Goal: Transaction & Acquisition: Download file/media

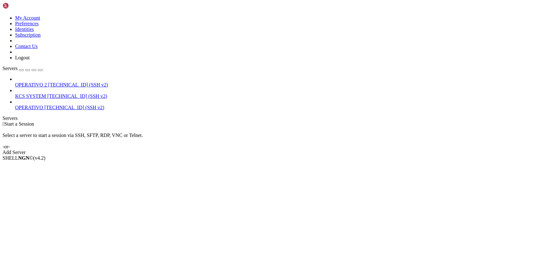
click at [61, 93] on link "KCS SYSTEM [TECHNICAL_ID] (SSH v2)" at bounding box center [276, 96] width 523 height 6
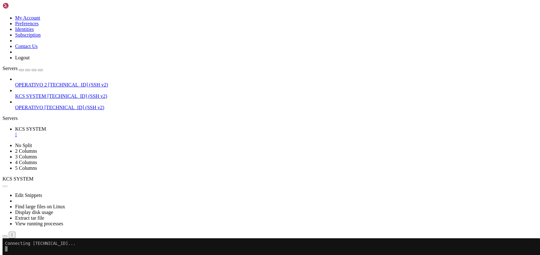
click at [5, 236] on icon "button" at bounding box center [5, 236] width 0 height 0
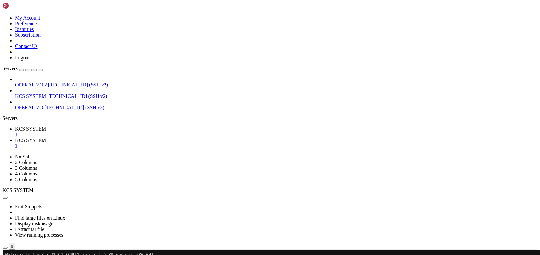
type input "/home/ubuntu/31-app-odoo2/templates"
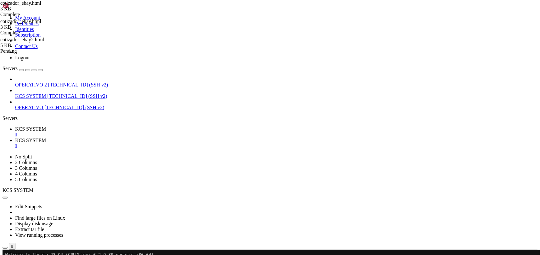
click at [168, 143] on div "" at bounding box center [276, 146] width 523 height 6
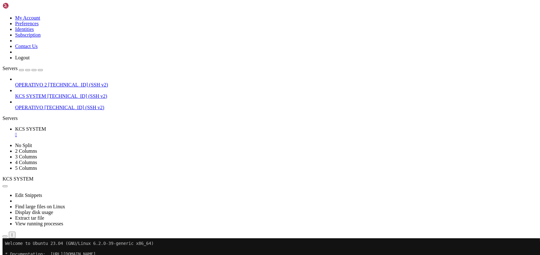
click at [5, 236] on icon "button" at bounding box center [5, 236] width 0 height 0
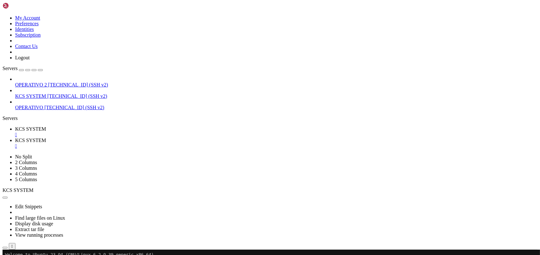
type input "/home/ubuntu/31-app-odoo2/templates"
click at [164, 137] on link "KCS SYSTEM " at bounding box center [276, 142] width 523 height 11
click at [166, 143] on div "" at bounding box center [276, 146] width 523 height 6
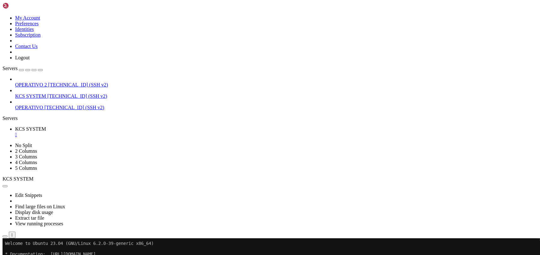
click at [5, 236] on icon "button" at bounding box center [5, 236] width 0 height 0
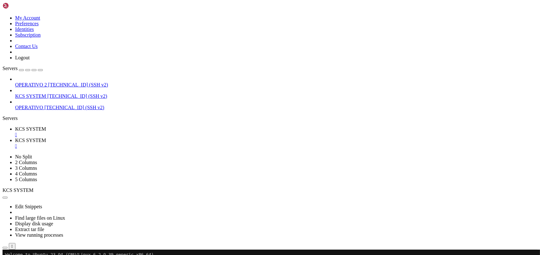
type input "/home/ubuntu/31-app-odoo2"
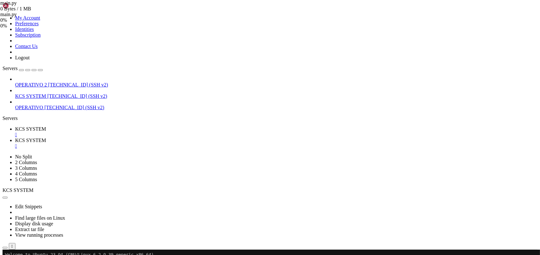
drag, startPoint x: 155, startPoint y: 119, endPoint x: 98, endPoint y: 9, distance: 124.5
click at [46, 126] on span "KCS SYSTEM" at bounding box center [30, 128] width 31 height 5
